Goal: Information Seeking & Learning: Learn about a topic

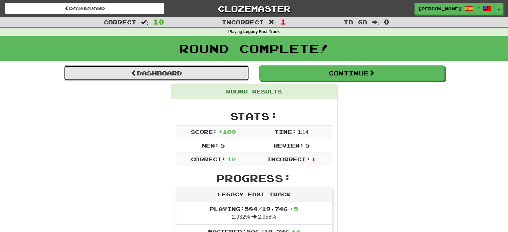
click at [203, 76] on link "Dashboard" at bounding box center [156, 72] width 185 height 15
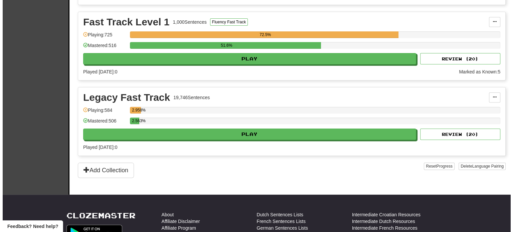
scroll to position [222, 0]
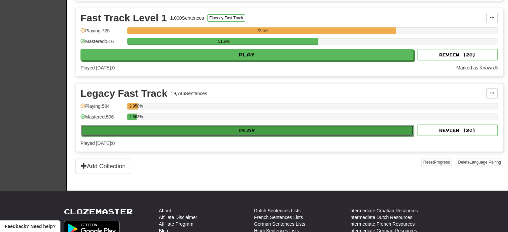
click at [220, 127] on button "Play" at bounding box center [247, 130] width 333 height 11
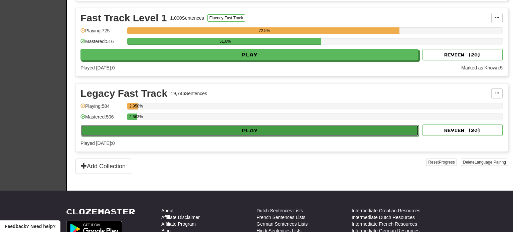
select select "**"
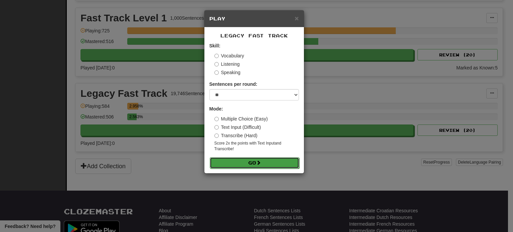
click at [246, 160] on button "Go" at bounding box center [255, 162] width 90 height 11
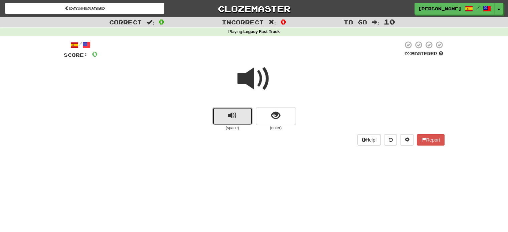
click at [225, 123] on button "replay audio" at bounding box center [233, 116] width 40 height 18
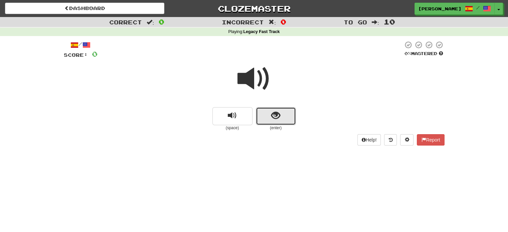
click at [278, 120] on span "show sentence" at bounding box center [275, 115] width 9 height 9
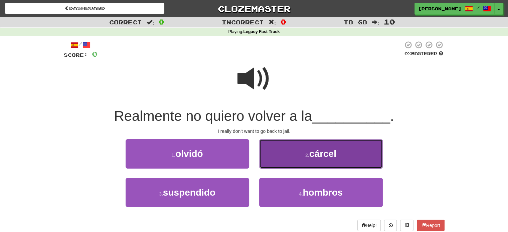
click at [289, 154] on button "2 . cárcel" at bounding box center [321, 153] width 124 height 29
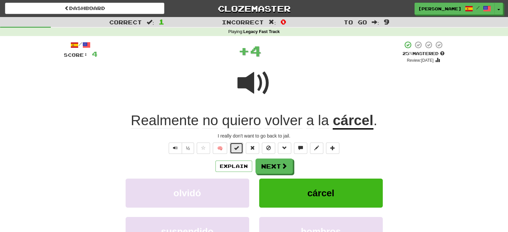
click at [240, 149] on button at bounding box center [236, 148] width 13 height 11
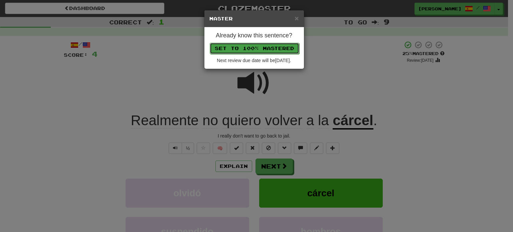
click at [244, 49] on button "Set to 100% Mastered" at bounding box center [255, 48] width 90 height 11
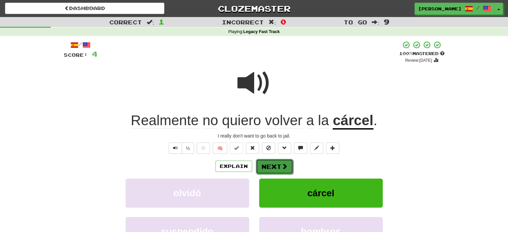
click at [267, 173] on button "Next" at bounding box center [274, 166] width 37 height 15
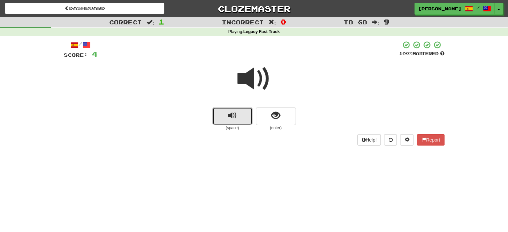
click at [238, 110] on button "replay audio" at bounding box center [233, 116] width 40 height 18
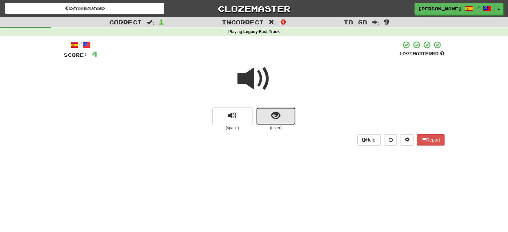
click at [269, 114] on button "show sentence" at bounding box center [276, 116] width 40 height 18
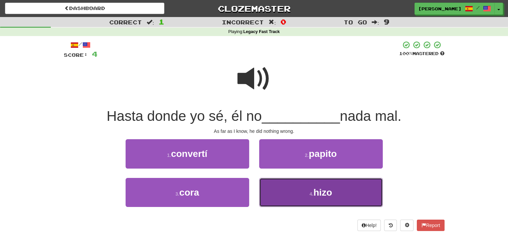
click at [308, 189] on button "4 . hizo" at bounding box center [321, 192] width 124 height 29
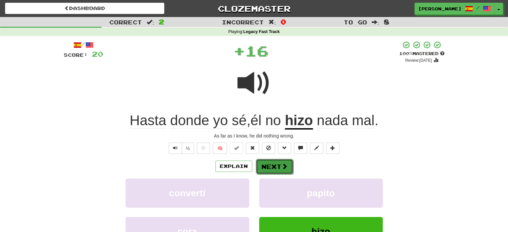
click at [278, 167] on button "Next" at bounding box center [274, 166] width 37 height 15
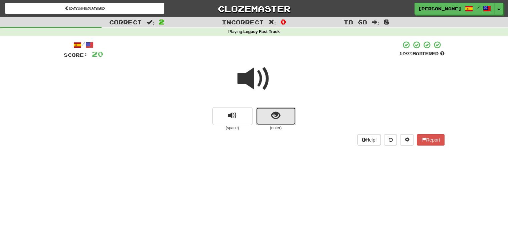
click at [271, 113] on span "show sentence" at bounding box center [275, 115] width 9 height 9
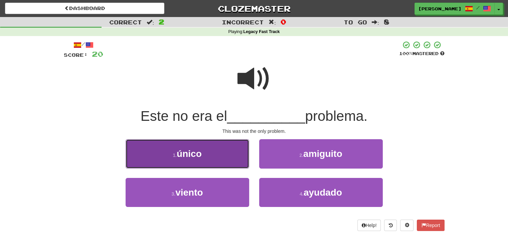
click at [187, 155] on span "único" at bounding box center [189, 154] width 25 height 10
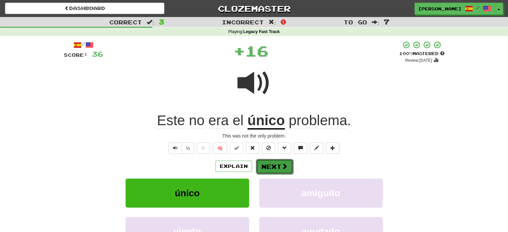
click at [269, 163] on button "Next" at bounding box center [274, 166] width 37 height 15
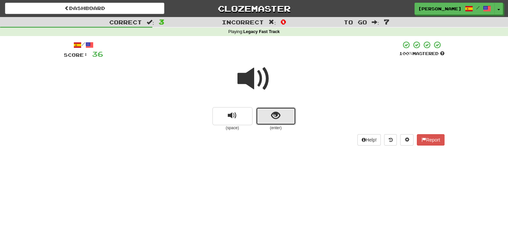
click at [274, 118] on span "show sentence" at bounding box center [275, 115] width 9 height 9
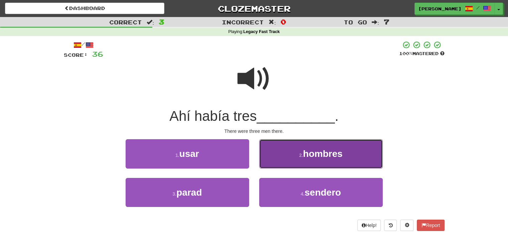
click at [310, 166] on button "2 . hombres" at bounding box center [321, 153] width 124 height 29
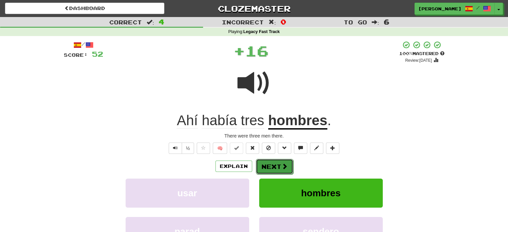
click at [272, 167] on button "Next" at bounding box center [274, 166] width 37 height 15
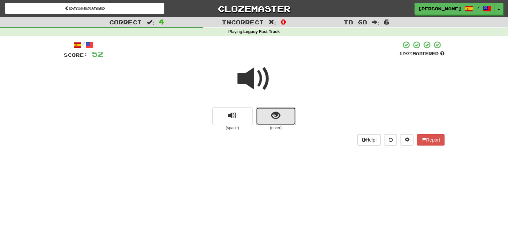
click at [272, 115] on span "show sentence" at bounding box center [275, 115] width 9 height 9
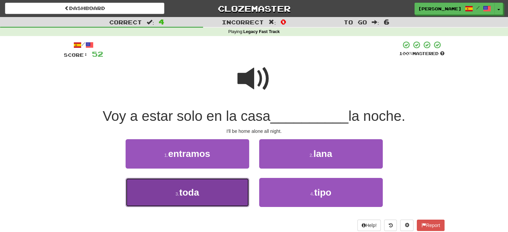
click at [235, 192] on button "3 . toda" at bounding box center [188, 192] width 124 height 29
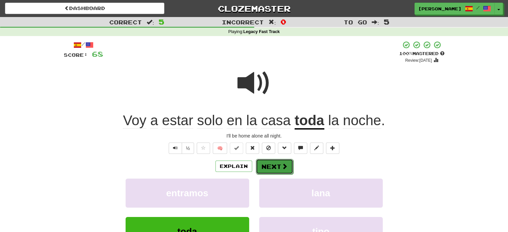
click at [279, 168] on button "Next" at bounding box center [274, 166] width 37 height 15
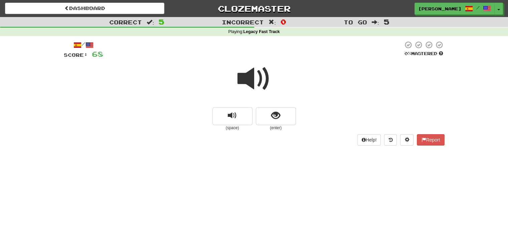
click at [273, 126] on small "(enter)" at bounding box center [276, 128] width 40 height 6
click at [271, 116] on span "show sentence" at bounding box center [275, 115] width 9 height 9
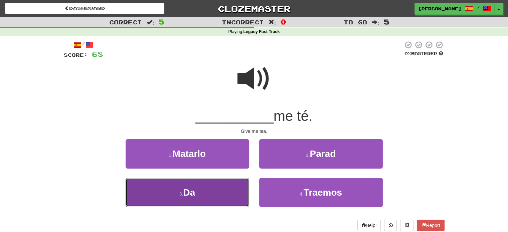
click at [215, 199] on button "3 . Da" at bounding box center [188, 192] width 124 height 29
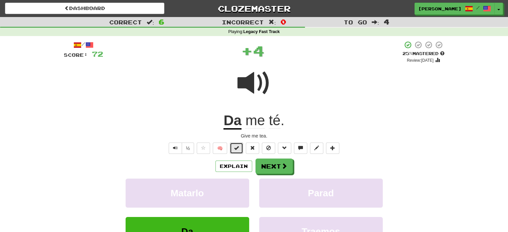
click at [238, 151] on button at bounding box center [236, 148] width 13 height 11
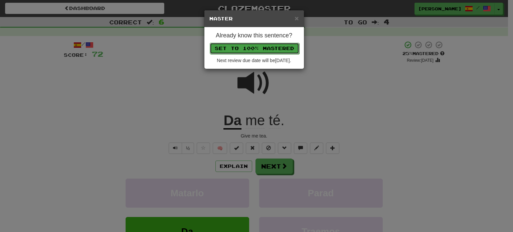
click at [252, 49] on button "Set to 100% Mastered" at bounding box center [255, 48] width 90 height 11
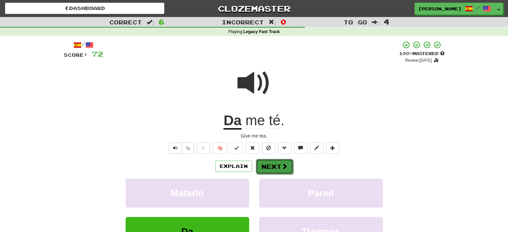
click at [264, 169] on button "Next" at bounding box center [274, 166] width 37 height 15
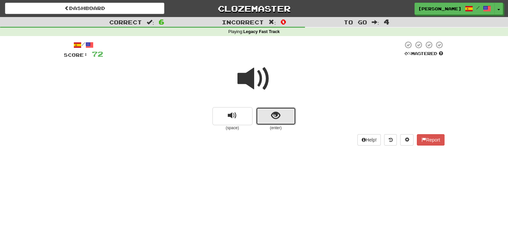
click at [273, 112] on span "show sentence" at bounding box center [275, 115] width 9 height 9
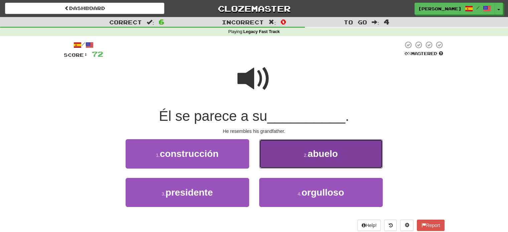
click at [285, 159] on button "2 . abuelo" at bounding box center [321, 153] width 124 height 29
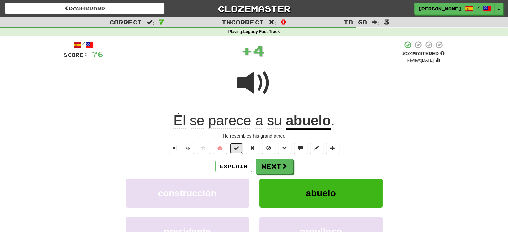
click at [235, 147] on span at bounding box center [236, 148] width 5 height 5
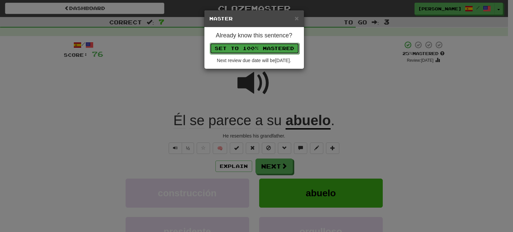
click at [245, 46] on button "Set to 100% Mastered" at bounding box center [255, 48] width 90 height 11
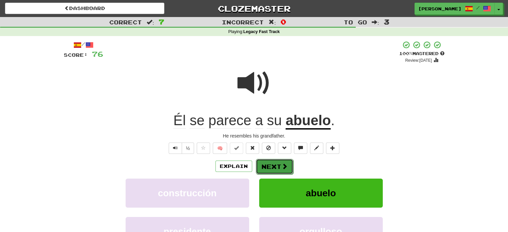
click at [274, 164] on button "Next" at bounding box center [274, 166] width 37 height 15
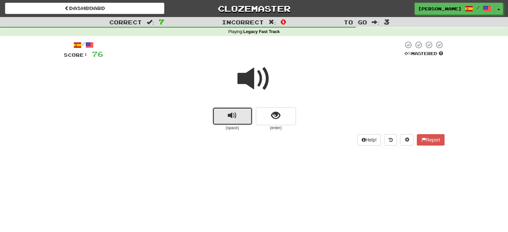
click at [234, 116] on span "replay audio" at bounding box center [232, 115] width 9 height 9
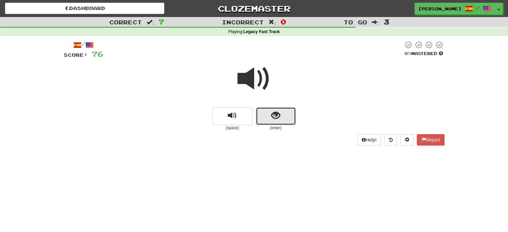
click at [267, 115] on button "show sentence" at bounding box center [276, 116] width 40 height 18
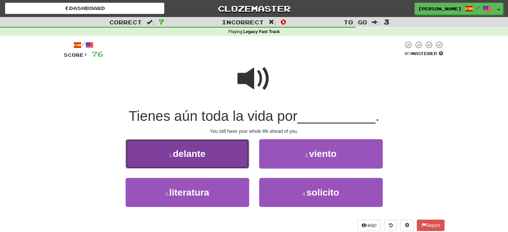
click at [237, 149] on button "1 . delante" at bounding box center [188, 153] width 124 height 29
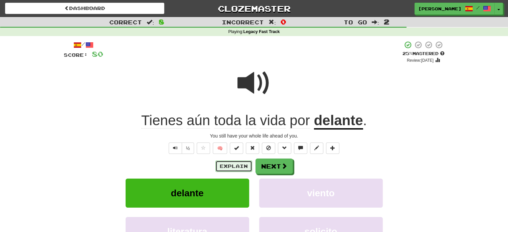
click at [236, 165] on button "Explain" at bounding box center [234, 166] width 37 height 11
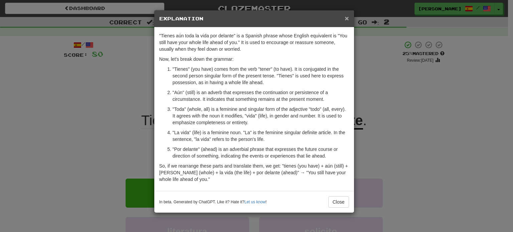
click at [348, 14] on span "×" at bounding box center [347, 18] width 4 height 8
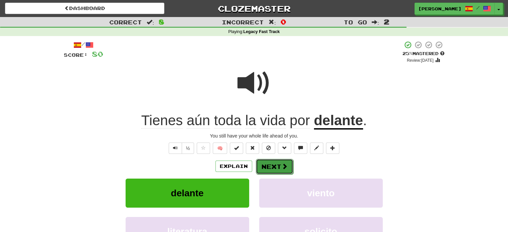
click at [269, 166] on button "Next" at bounding box center [274, 166] width 37 height 15
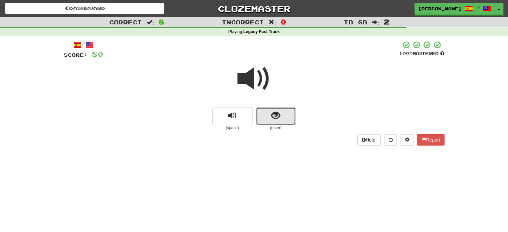
click at [275, 119] on span "show sentence" at bounding box center [275, 115] width 9 height 9
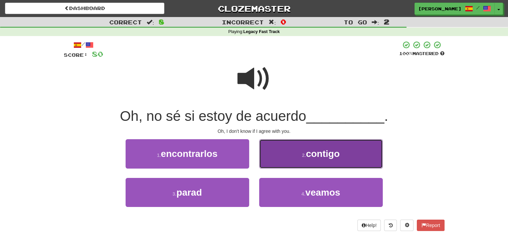
click at [303, 149] on button "2 . contigo" at bounding box center [321, 153] width 124 height 29
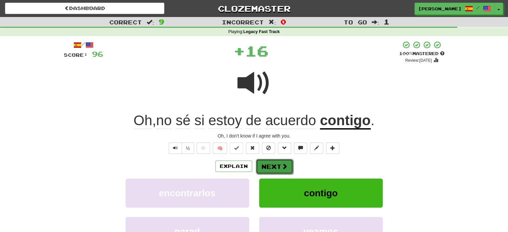
click at [267, 163] on button "Next" at bounding box center [274, 166] width 37 height 15
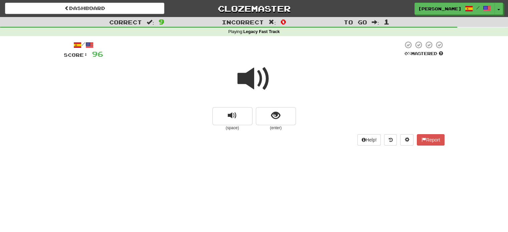
click at [234, 107] on div at bounding box center [254, 83] width 381 height 48
click at [281, 115] on button "show sentence" at bounding box center [276, 116] width 40 height 18
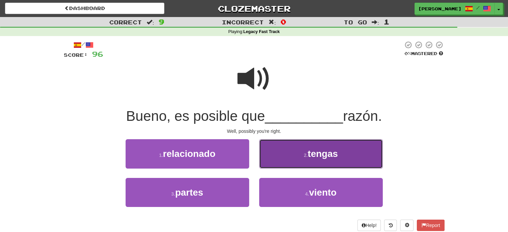
click at [306, 162] on button "2 . tengas" at bounding box center [321, 153] width 124 height 29
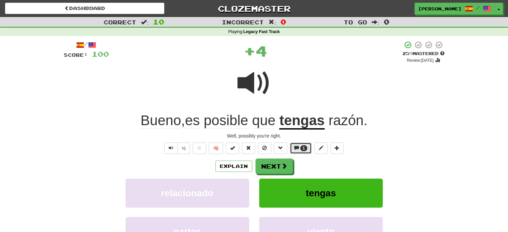
click at [299, 147] on button "1" at bounding box center [301, 148] width 22 height 11
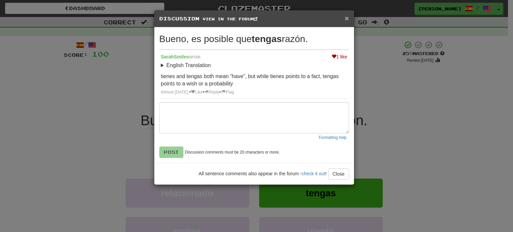
click at [347, 18] on span "×" at bounding box center [347, 18] width 4 height 8
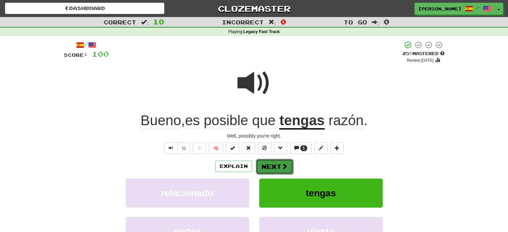
click at [264, 166] on button "Next" at bounding box center [274, 166] width 37 height 15
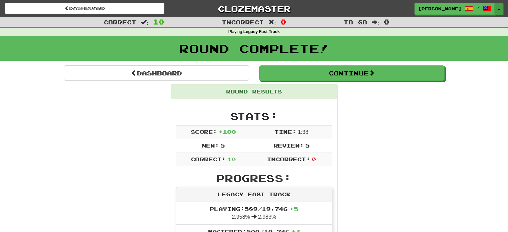
click at [498, 10] on span "button" at bounding box center [499, 9] width 3 height 1
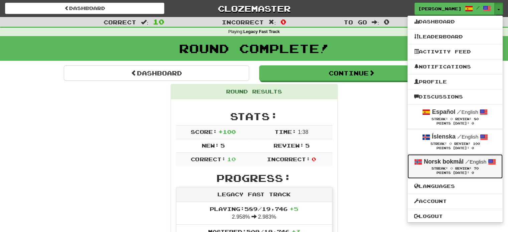
click at [429, 160] on strong "Norsk bokmål" at bounding box center [444, 161] width 40 height 7
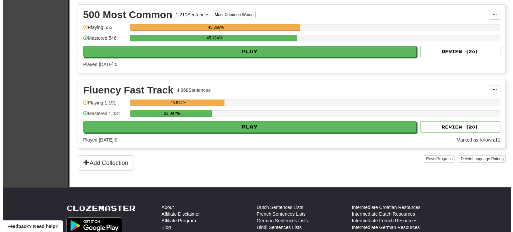
scroll to position [150, 0]
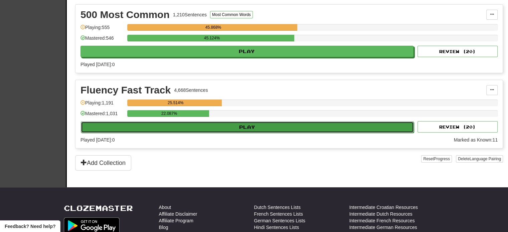
click at [237, 126] on button "Play" at bounding box center [247, 127] width 333 height 11
select select "**"
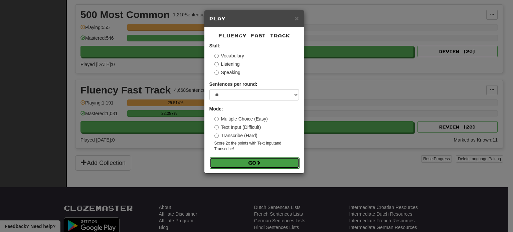
click at [231, 159] on button "Go" at bounding box center [255, 162] width 90 height 11
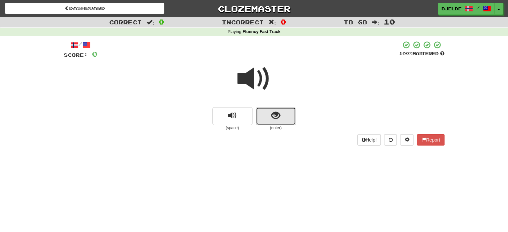
click at [275, 109] on button "show sentence" at bounding box center [276, 116] width 40 height 18
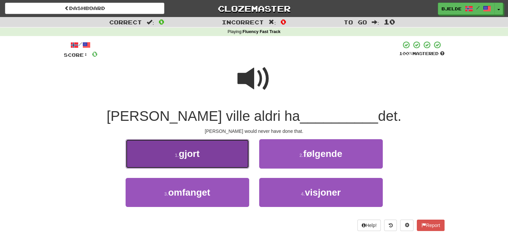
click at [212, 163] on button "1 . gjort" at bounding box center [188, 153] width 124 height 29
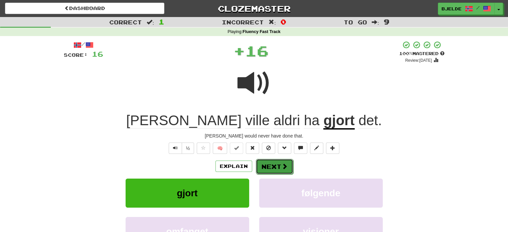
click at [286, 167] on span at bounding box center [285, 166] width 6 height 6
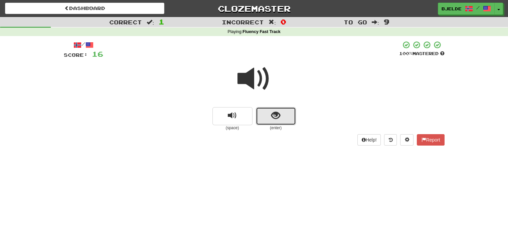
click at [269, 118] on button "show sentence" at bounding box center [276, 116] width 40 height 18
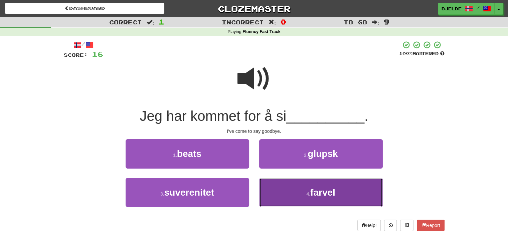
click at [290, 187] on button "4 . farvel" at bounding box center [321, 192] width 124 height 29
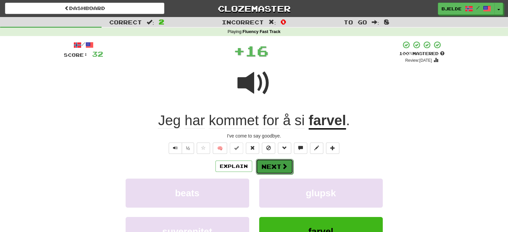
click at [271, 164] on button "Next" at bounding box center [274, 166] width 37 height 15
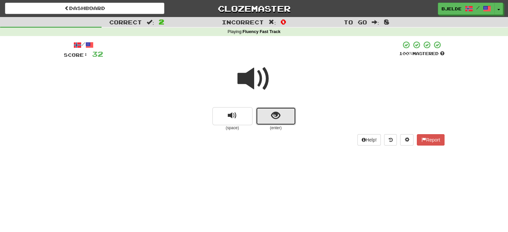
click at [282, 111] on button "show sentence" at bounding box center [276, 116] width 40 height 18
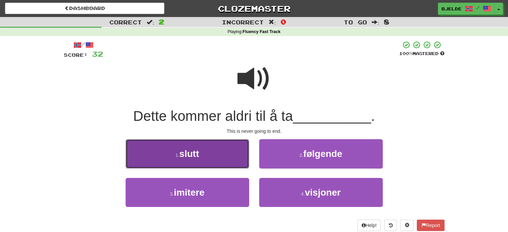
click at [223, 156] on button "1 . slutt" at bounding box center [188, 153] width 124 height 29
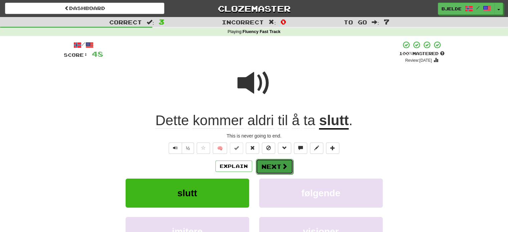
click at [285, 164] on span at bounding box center [285, 166] width 6 height 6
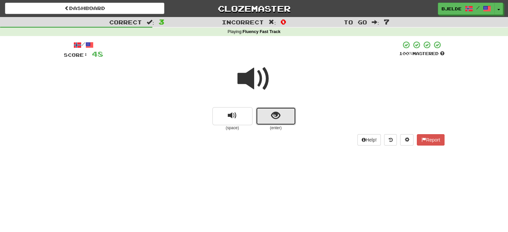
click at [273, 118] on span "show sentence" at bounding box center [275, 115] width 9 height 9
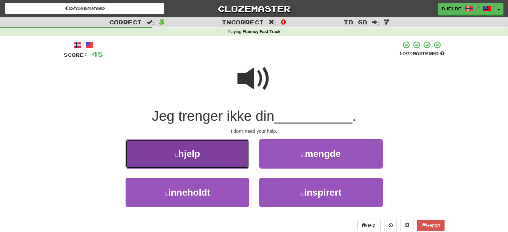
click at [225, 164] on button "1 . hjelp" at bounding box center [188, 153] width 124 height 29
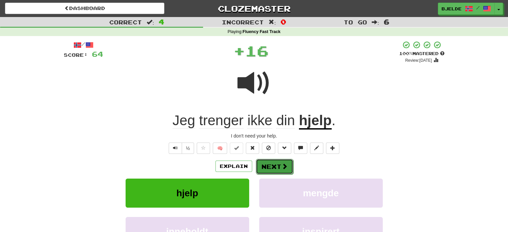
click at [270, 162] on button "Next" at bounding box center [274, 166] width 37 height 15
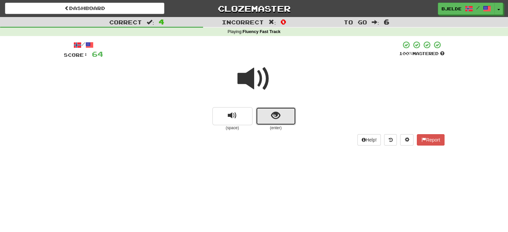
click at [267, 120] on button "show sentence" at bounding box center [276, 116] width 40 height 18
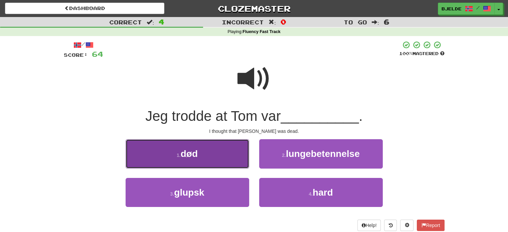
click at [222, 150] on button "1 . død" at bounding box center [188, 153] width 124 height 29
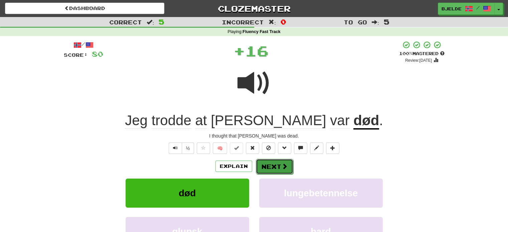
click at [275, 168] on button "Next" at bounding box center [274, 166] width 37 height 15
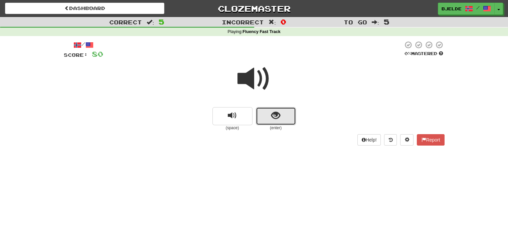
click at [271, 118] on span "show sentence" at bounding box center [275, 115] width 9 height 9
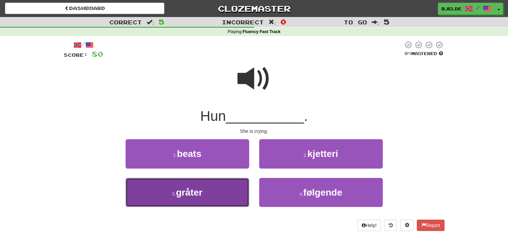
click at [220, 189] on button "3 . gråter" at bounding box center [188, 192] width 124 height 29
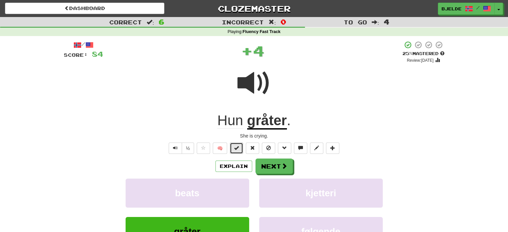
click at [238, 146] on span at bounding box center [236, 148] width 5 height 5
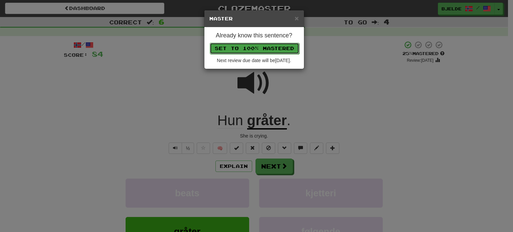
click at [274, 46] on button "Set to 100% Mastered" at bounding box center [255, 48] width 90 height 11
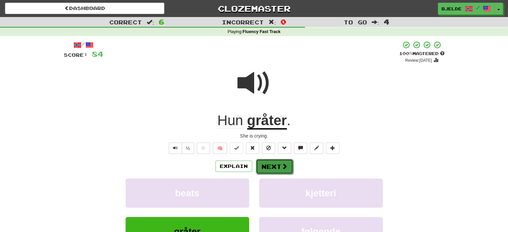
click at [269, 164] on button "Next" at bounding box center [274, 166] width 37 height 15
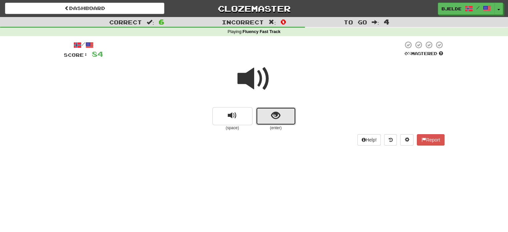
click at [278, 114] on span "show sentence" at bounding box center [275, 115] width 9 height 9
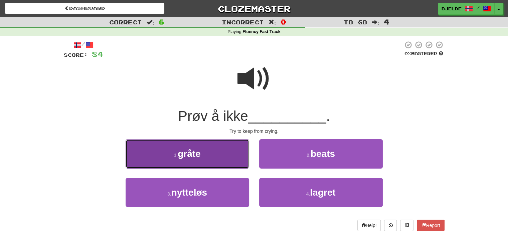
click at [217, 162] on button "1 . gråte" at bounding box center [188, 153] width 124 height 29
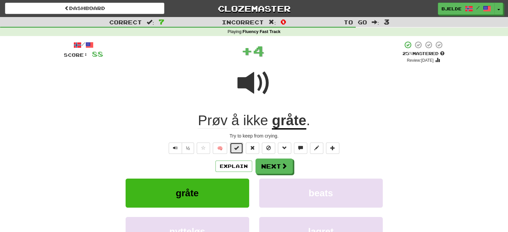
click at [238, 146] on span at bounding box center [236, 148] width 5 height 5
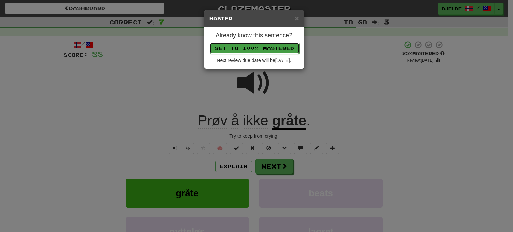
click at [249, 46] on button "Set to 100% Mastered" at bounding box center [255, 48] width 90 height 11
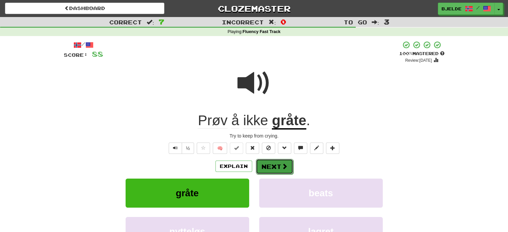
click at [263, 159] on button "Next" at bounding box center [274, 166] width 37 height 15
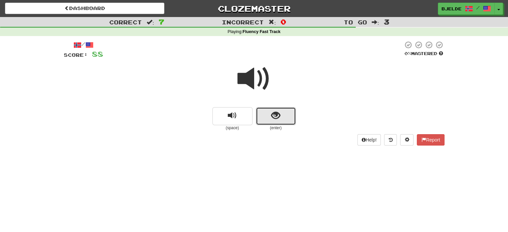
click at [258, 116] on button "show sentence" at bounding box center [276, 116] width 40 height 18
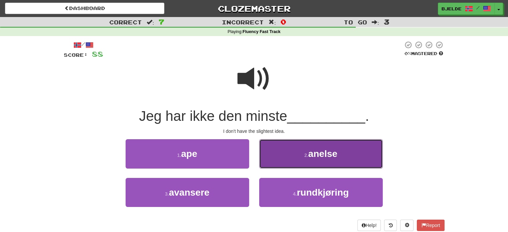
click at [300, 149] on button "2 . anelse" at bounding box center [321, 153] width 124 height 29
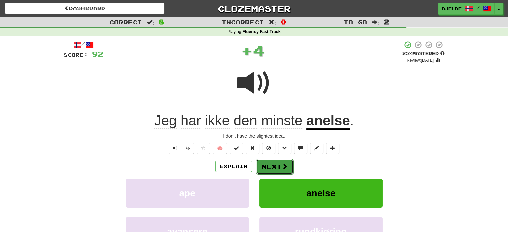
click at [275, 164] on button "Next" at bounding box center [274, 166] width 37 height 15
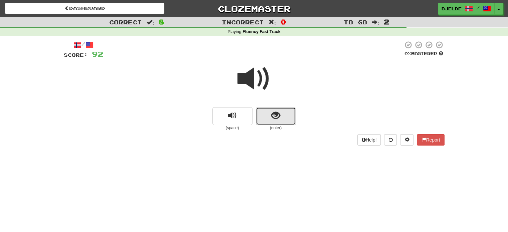
click at [278, 117] on span "show sentence" at bounding box center [275, 115] width 9 height 9
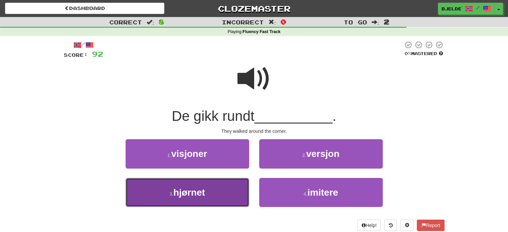
click at [215, 189] on button "3 . hjørnet" at bounding box center [188, 192] width 124 height 29
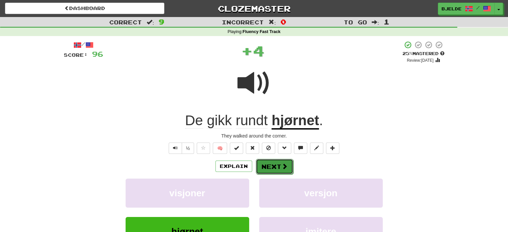
click at [277, 165] on button "Next" at bounding box center [274, 166] width 37 height 15
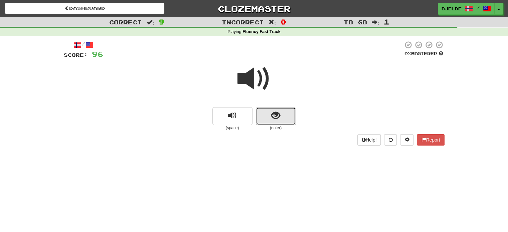
click at [277, 116] on span "show sentence" at bounding box center [275, 115] width 9 height 9
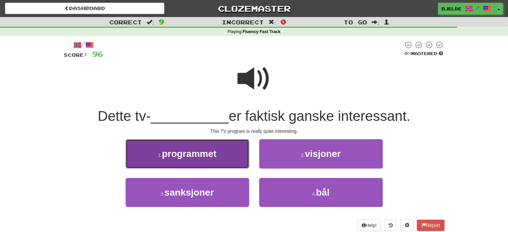
click at [217, 159] on button "1 . programmet" at bounding box center [188, 153] width 124 height 29
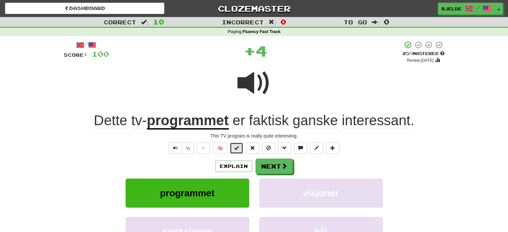
click at [240, 151] on button at bounding box center [236, 148] width 13 height 11
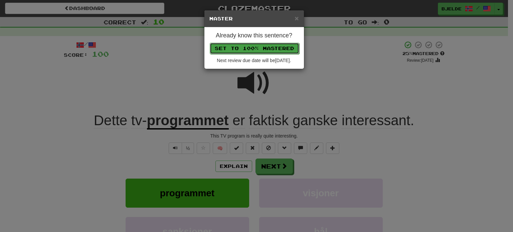
click at [269, 48] on button "Set to 100% Mastered" at bounding box center [255, 48] width 90 height 11
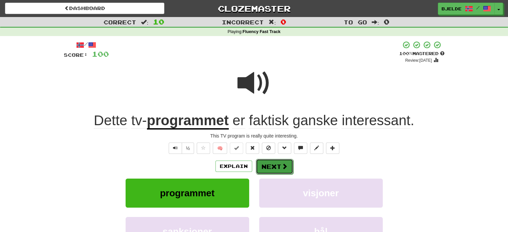
click at [268, 162] on button "Next" at bounding box center [274, 166] width 37 height 15
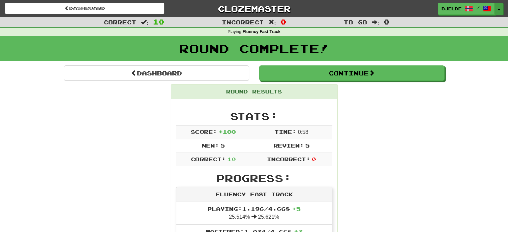
click at [502, 6] on button "Toggle Dropdown" at bounding box center [499, 9] width 9 height 12
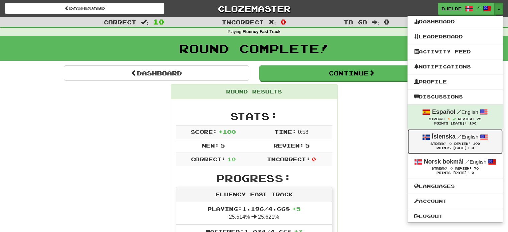
click at [429, 141] on span at bounding box center [426, 137] width 8 height 8
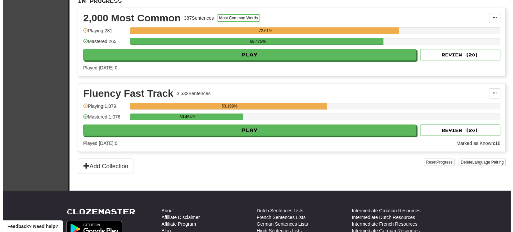
scroll to position [147, 0]
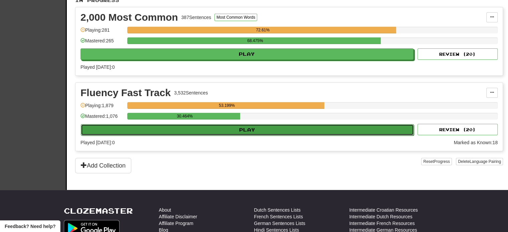
click at [234, 127] on button "Play" at bounding box center [247, 129] width 333 height 11
select select "**"
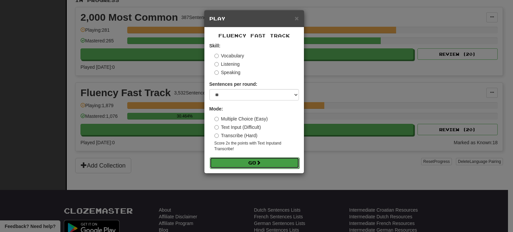
click at [230, 163] on button "Go" at bounding box center [255, 162] width 90 height 11
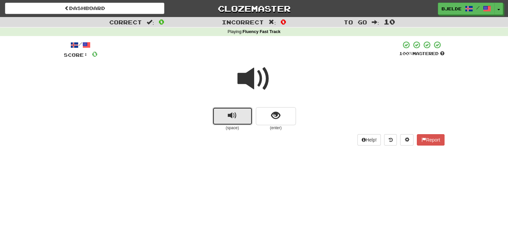
click at [239, 113] on button "replay audio" at bounding box center [233, 116] width 40 height 18
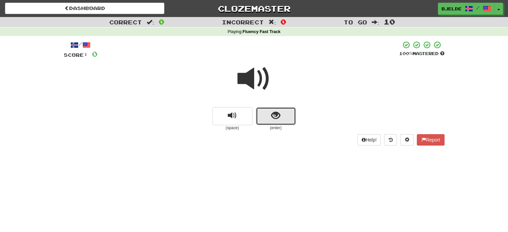
click at [273, 113] on span "show sentence" at bounding box center [275, 115] width 9 height 9
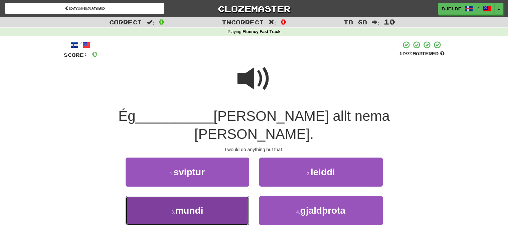
click at [200, 206] on span "mundi" at bounding box center [189, 211] width 28 height 10
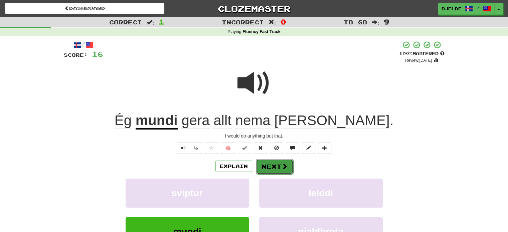
click at [279, 166] on button "Next" at bounding box center [274, 166] width 37 height 15
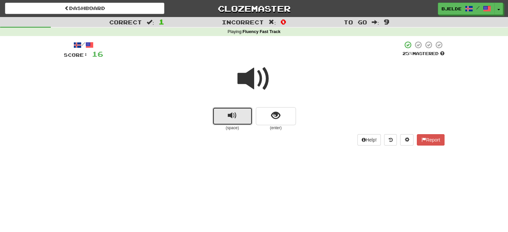
click at [231, 109] on button "replay audio" at bounding box center [233, 116] width 40 height 18
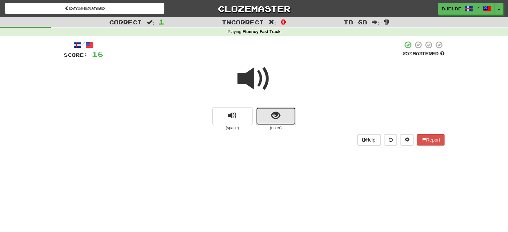
click at [282, 117] on button "show sentence" at bounding box center [276, 116] width 40 height 18
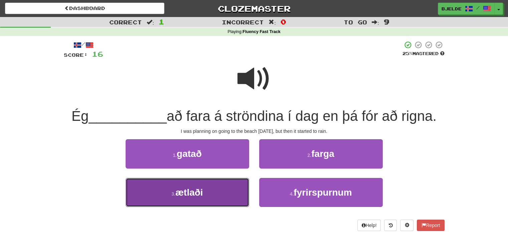
click at [208, 189] on button "3 . ætlaði" at bounding box center [188, 192] width 124 height 29
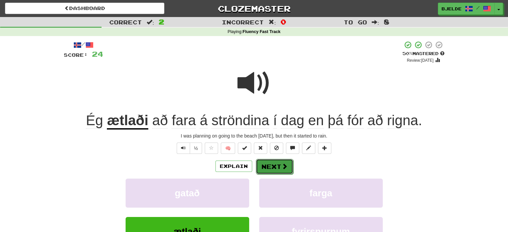
click at [274, 170] on button "Next" at bounding box center [274, 166] width 37 height 15
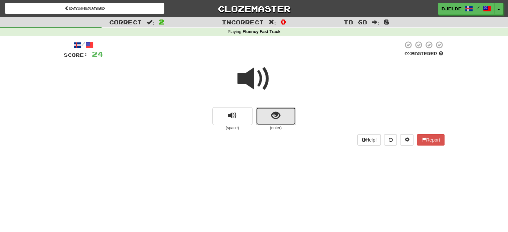
click at [270, 119] on button "show sentence" at bounding box center [276, 116] width 40 height 18
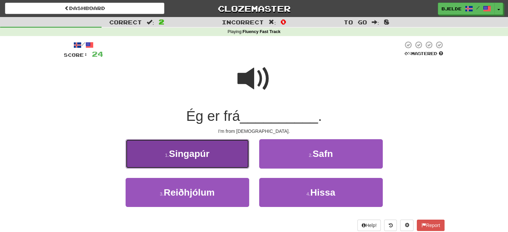
click at [227, 149] on button "1 . [GEOGRAPHIC_DATA]" at bounding box center [188, 153] width 124 height 29
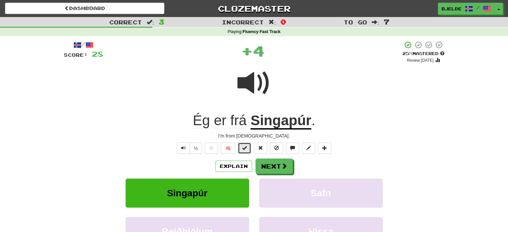
click at [245, 147] on span at bounding box center [244, 148] width 5 height 5
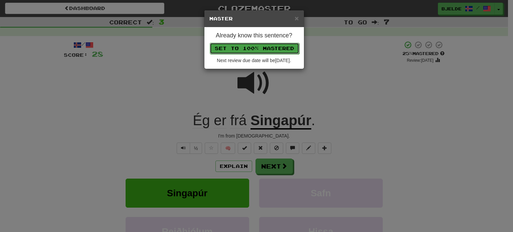
click at [274, 46] on button "Set to 100% Mastered" at bounding box center [255, 48] width 90 height 11
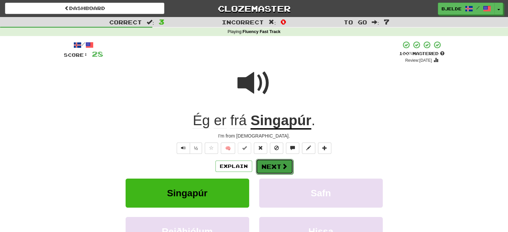
click at [264, 164] on button "Next" at bounding box center [274, 166] width 37 height 15
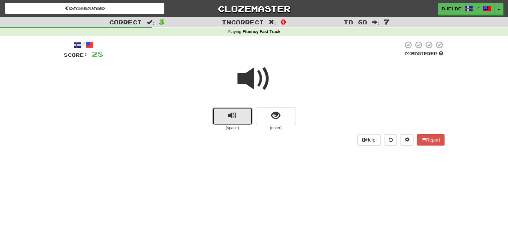
click at [235, 119] on span "replay audio" at bounding box center [232, 115] width 9 height 9
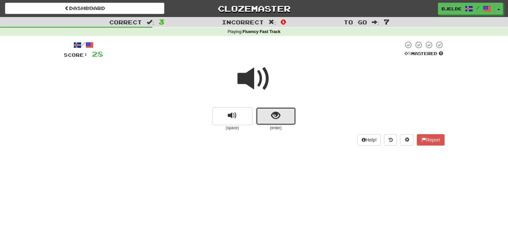
click at [282, 114] on button "show sentence" at bounding box center [276, 116] width 40 height 18
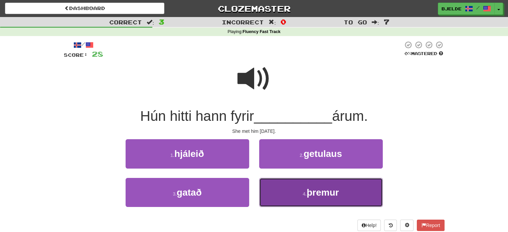
click at [305, 192] on small "4 ." at bounding box center [305, 193] width 4 height 5
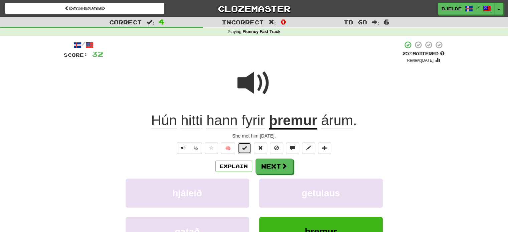
click at [247, 146] on span at bounding box center [244, 148] width 5 height 5
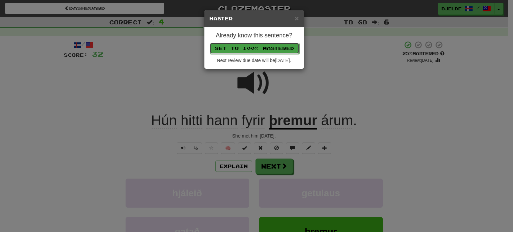
click at [266, 43] on button "Set to 100% Mastered" at bounding box center [255, 48] width 90 height 11
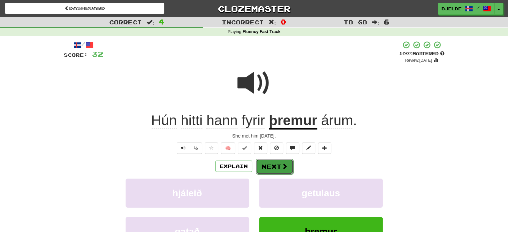
click at [266, 166] on button "Next" at bounding box center [274, 166] width 37 height 15
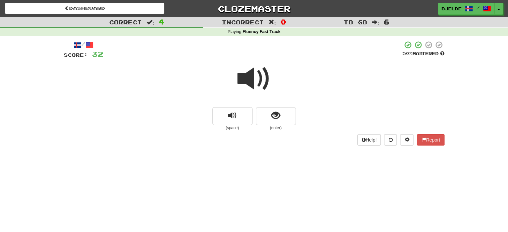
click at [266, 105] on div at bounding box center [254, 83] width 381 height 48
click at [269, 117] on button "show sentence" at bounding box center [276, 116] width 40 height 18
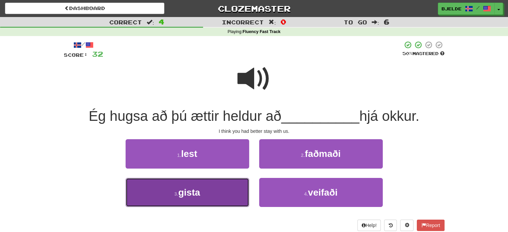
click at [206, 184] on button "3 . gista" at bounding box center [188, 192] width 124 height 29
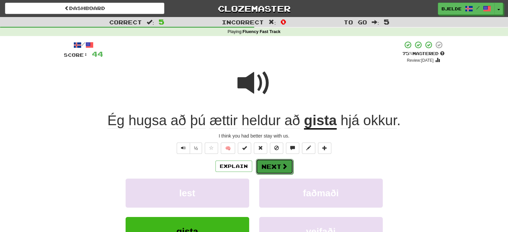
click at [274, 163] on button "Next" at bounding box center [274, 166] width 37 height 15
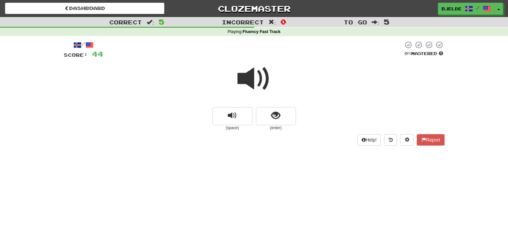
click at [276, 106] on div at bounding box center [254, 83] width 381 height 48
click at [270, 117] on button "show sentence" at bounding box center [276, 116] width 40 height 18
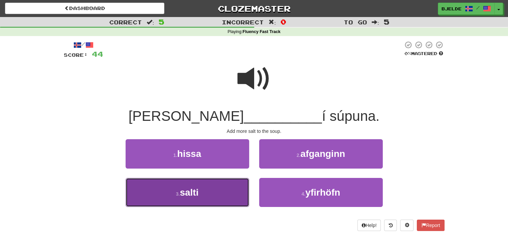
click at [223, 188] on button "3 . salti" at bounding box center [188, 192] width 124 height 29
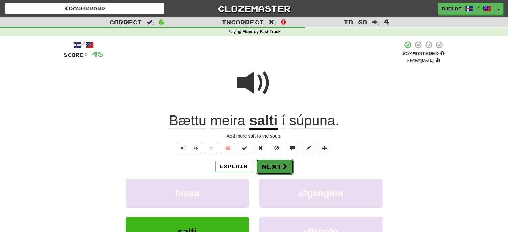
click at [275, 166] on button "Next" at bounding box center [274, 166] width 37 height 15
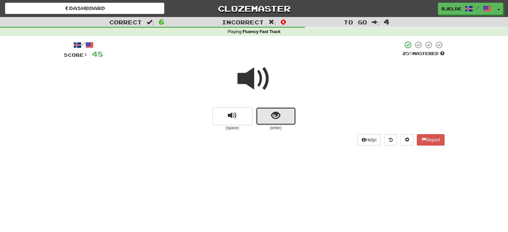
click at [273, 118] on span "show sentence" at bounding box center [275, 115] width 9 height 9
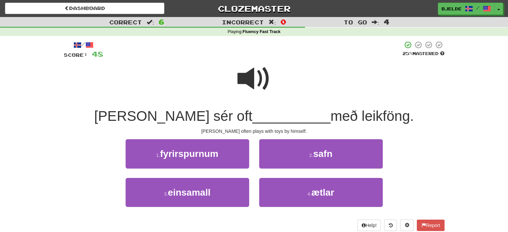
click at [249, 80] on span at bounding box center [254, 78] width 33 height 33
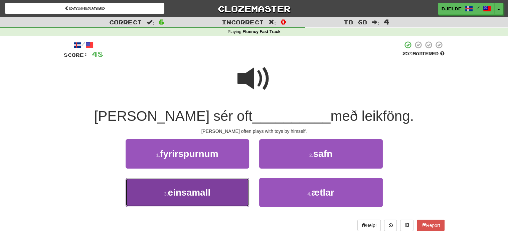
click at [210, 190] on span "einsamall" at bounding box center [189, 192] width 43 height 10
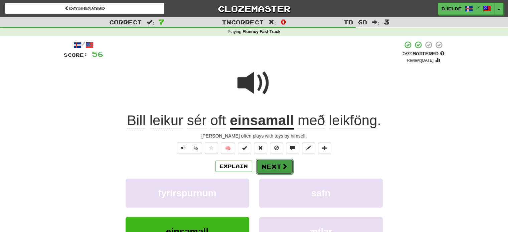
click at [279, 164] on button "Next" at bounding box center [274, 166] width 37 height 15
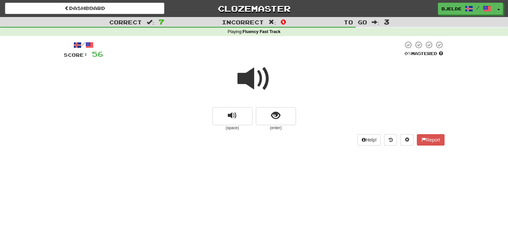
click at [269, 106] on div at bounding box center [254, 83] width 381 height 48
click at [268, 112] on button "show sentence" at bounding box center [276, 116] width 40 height 18
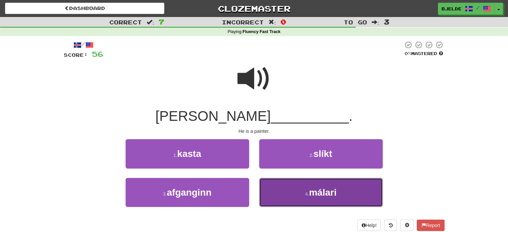
click at [283, 191] on button "4 . málari" at bounding box center [321, 192] width 124 height 29
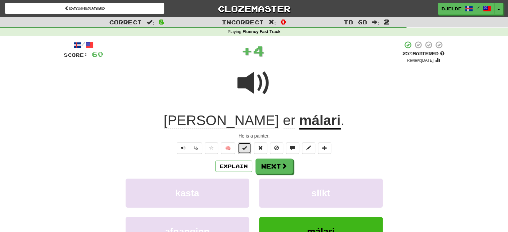
click at [243, 147] on span at bounding box center [244, 148] width 5 height 5
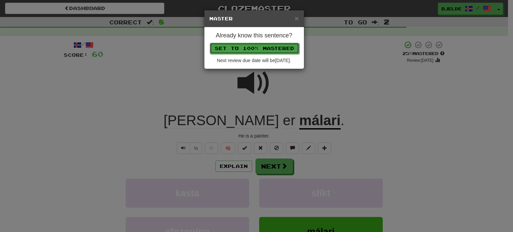
click at [270, 47] on button "Set to 100% Mastered" at bounding box center [255, 48] width 90 height 11
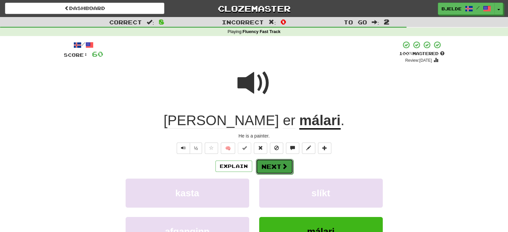
click at [271, 168] on button "Next" at bounding box center [274, 166] width 37 height 15
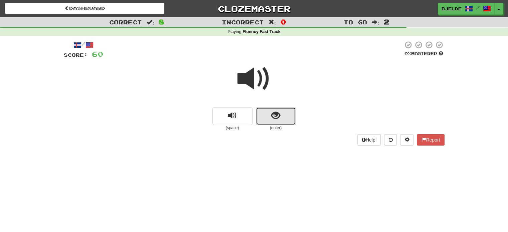
click at [273, 116] on span "show sentence" at bounding box center [275, 115] width 9 height 9
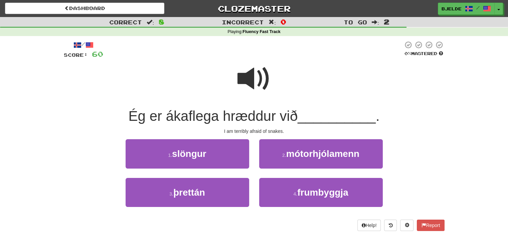
click at [247, 79] on span at bounding box center [254, 78] width 33 height 33
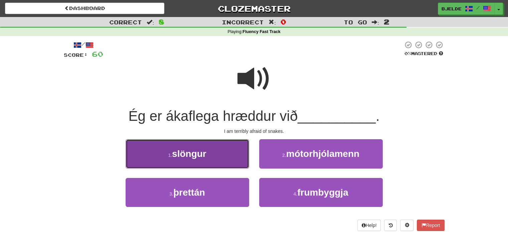
click at [189, 155] on span "slöngur" at bounding box center [189, 154] width 34 height 10
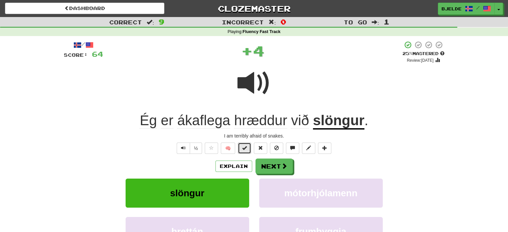
click at [241, 147] on button at bounding box center [244, 148] width 13 height 11
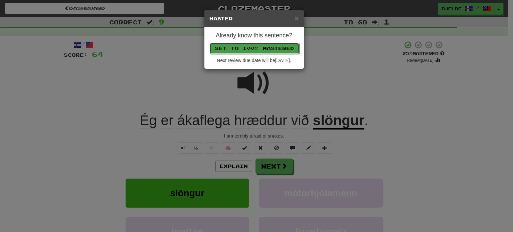
click at [273, 47] on button "Set to 100% Mastered" at bounding box center [255, 48] width 90 height 11
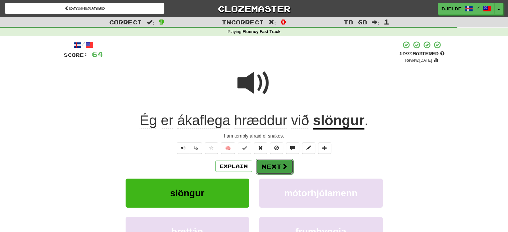
click at [274, 165] on button "Next" at bounding box center [274, 166] width 37 height 15
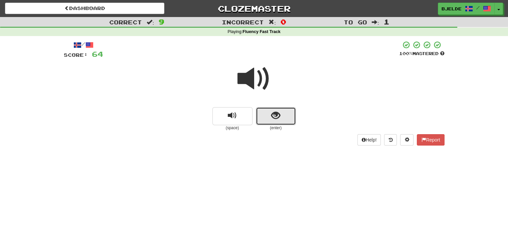
click at [289, 118] on button "show sentence" at bounding box center [276, 116] width 40 height 18
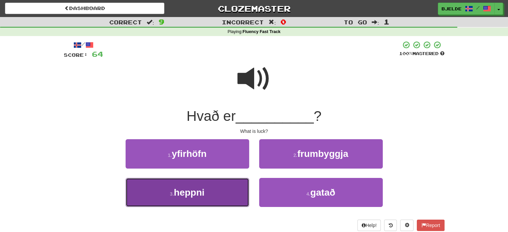
click at [227, 184] on button "3 . heppni" at bounding box center [188, 192] width 124 height 29
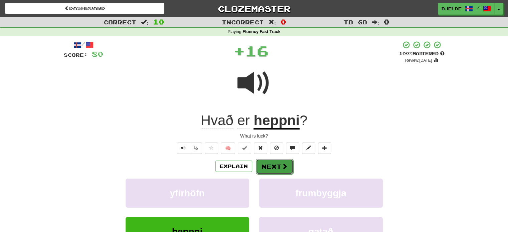
click at [274, 167] on button "Next" at bounding box center [274, 166] width 37 height 15
